Goal: Transaction & Acquisition: Book appointment/travel/reservation

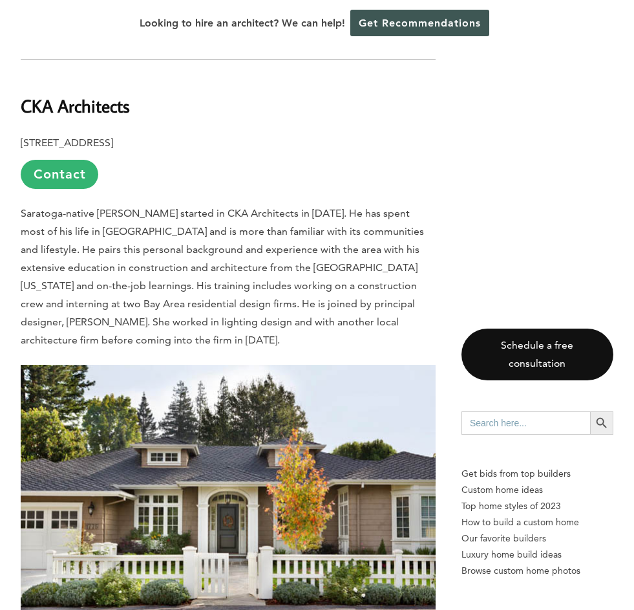
scroll to position [3233, 0]
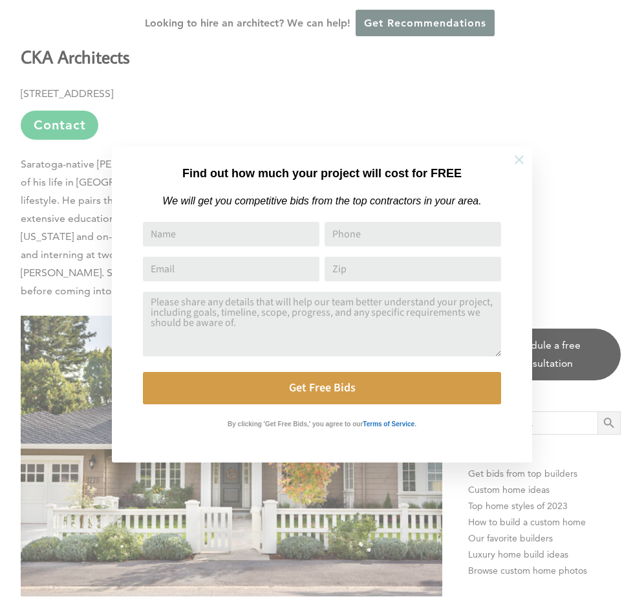
click at [517, 155] on icon at bounding box center [519, 160] width 14 height 14
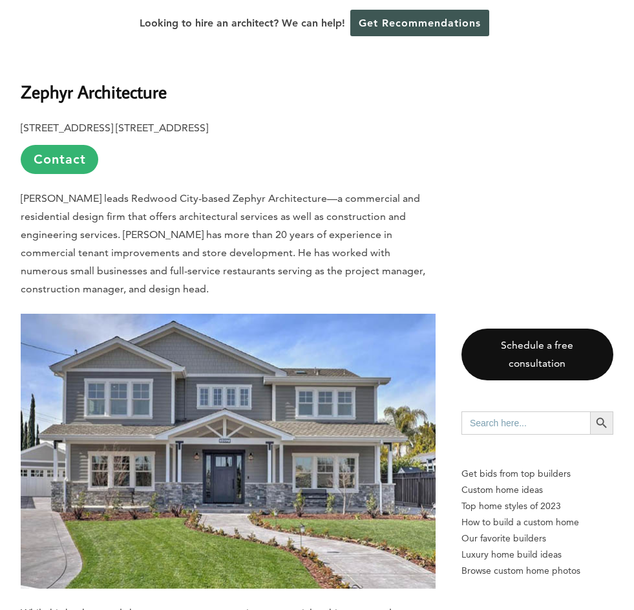
scroll to position [9763, 0]
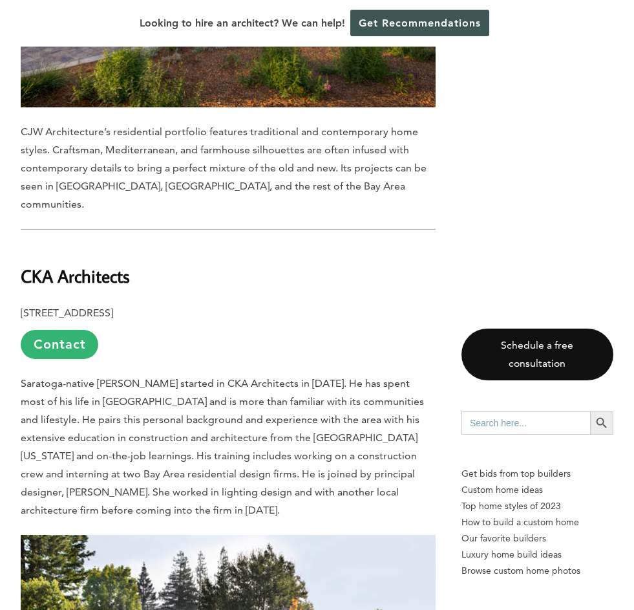
scroll to position [2966, 0]
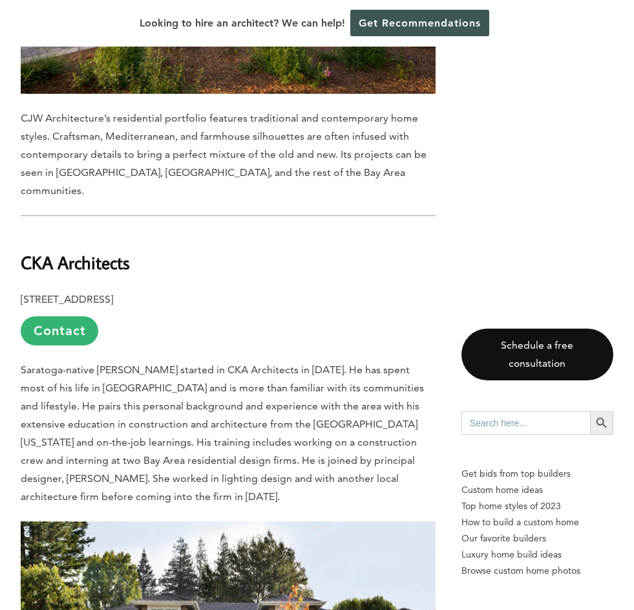
scroll to position [2946, 0]
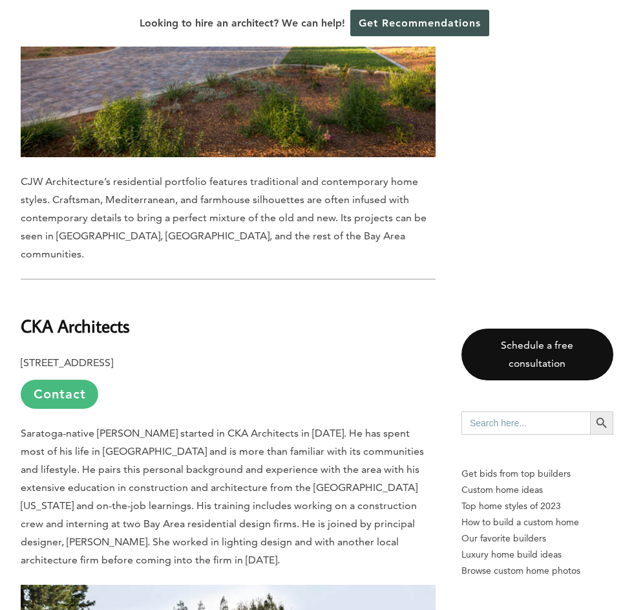
click at [56, 380] on link "Contact" at bounding box center [60, 394] width 78 height 29
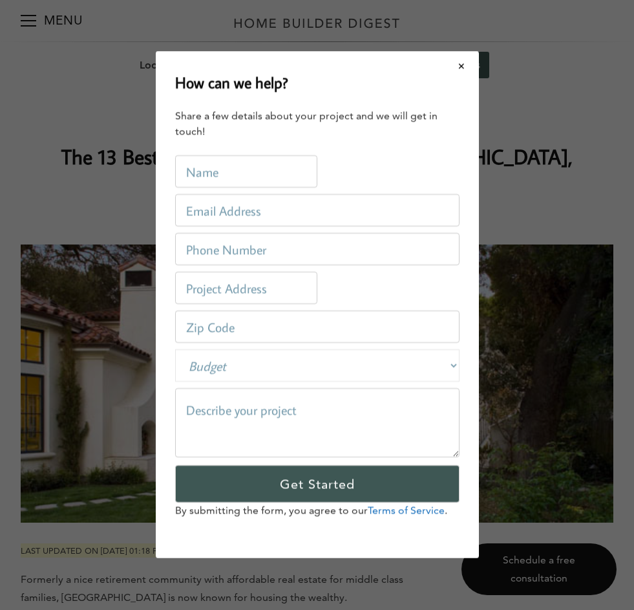
scroll to position [0, 0]
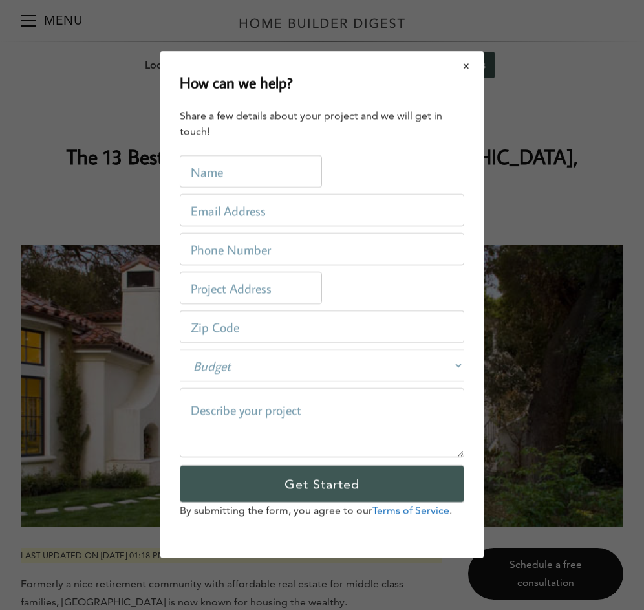
click at [467, 64] on button "Close modal" at bounding box center [466, 65] width 34 height 27
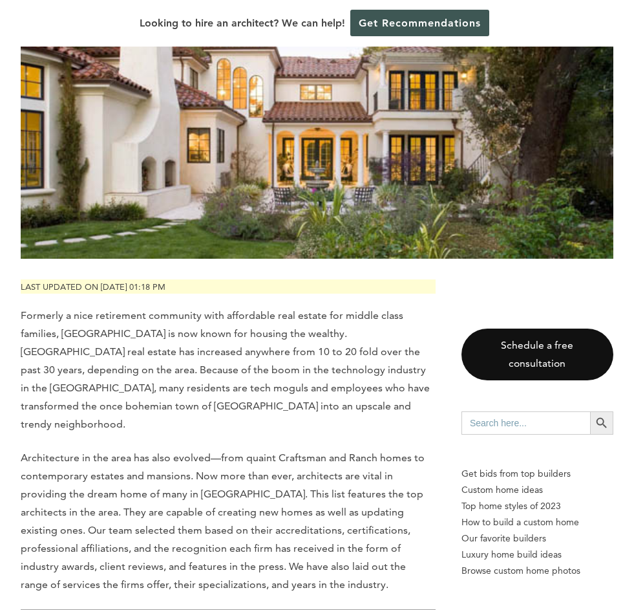
scroll to position [259, 0]
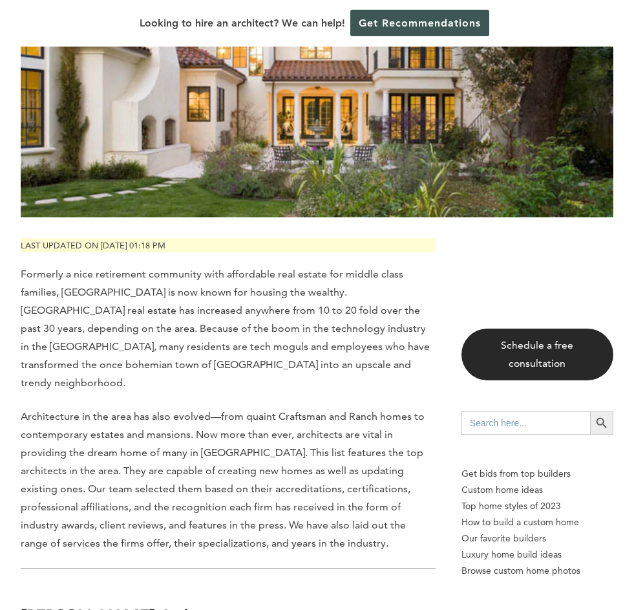
click at [542, 355] on link "Schedule a free consultation" at bounding box center [538, 354] width 152 height 52
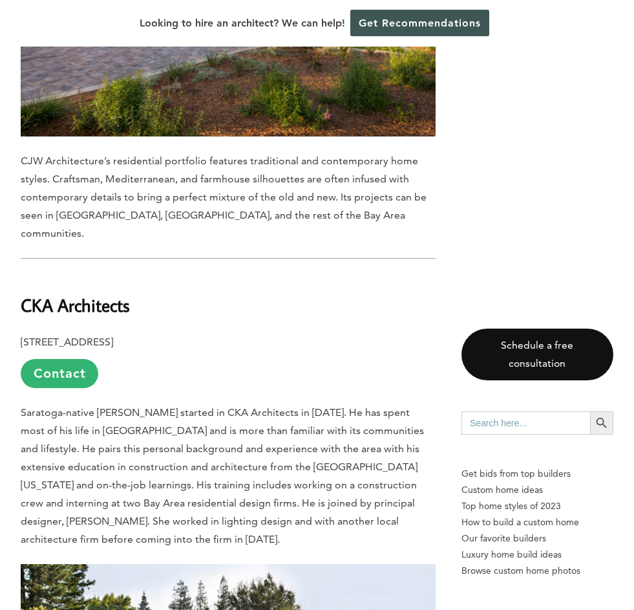
scroll to position [3075, 0]
